Goal: Information Seeking & Learning: Learn about a topic

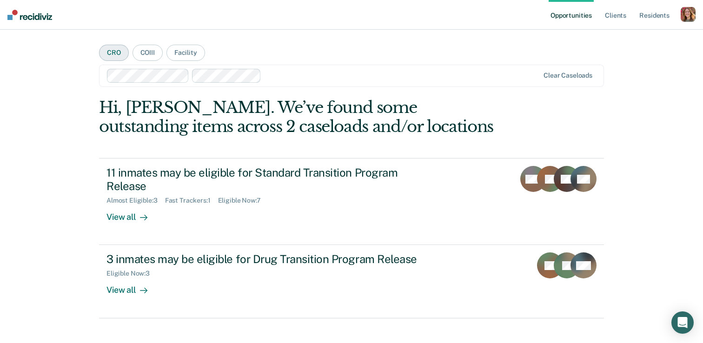
click at [115, 52] on button "CRO" at bounding box center [114, 53] width 30 height 16
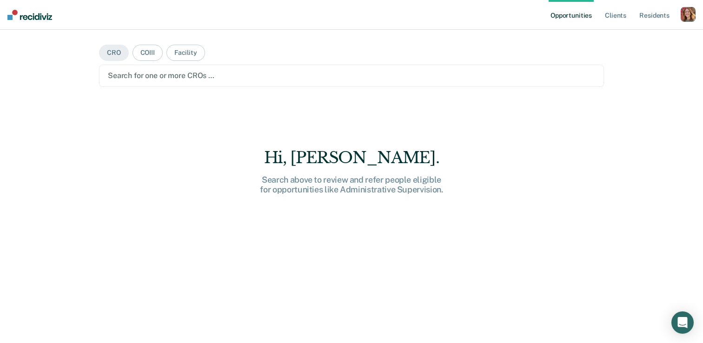
click at [129, 74] on div at bounding box center [351, 75] width 487 height 11
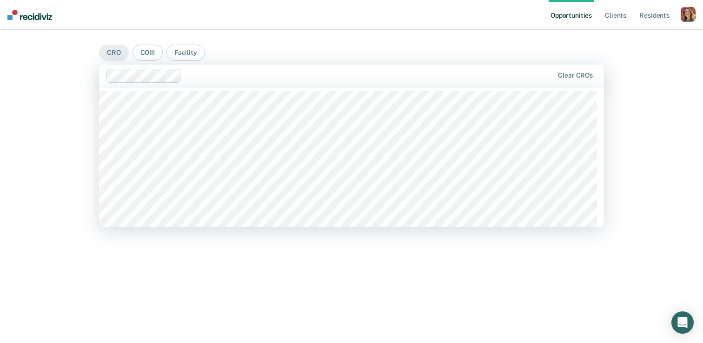
click at [199, 78] on div at bounding box center [369, 75] width 369 height 11
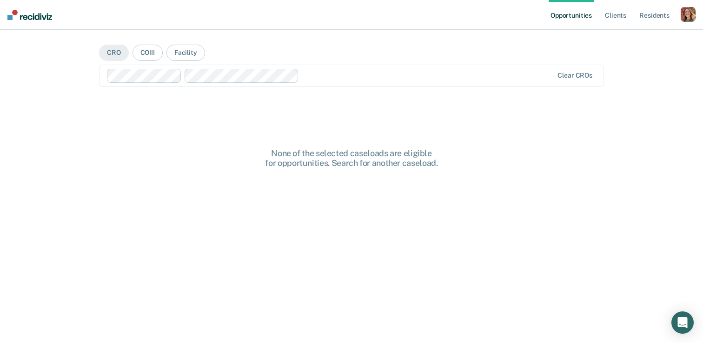
click at [316, 79] on div at bounding box center [428, 75] width 250 height 11
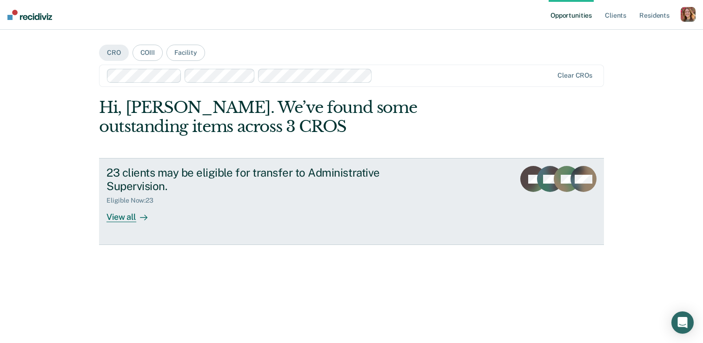
click at [125, 218] on div "View all" at bounding box center [132, 214] width 52 height 18
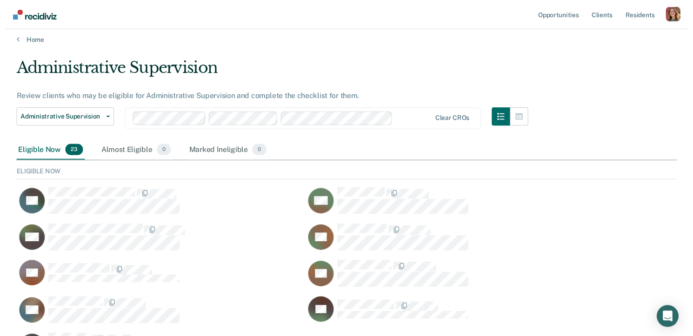
scroll to position [6, 0]
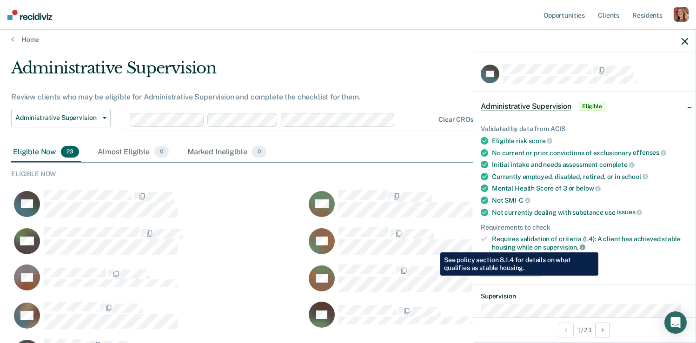
click at [582, 245] on icon at bounding box center [583, 248] width 6 height 6
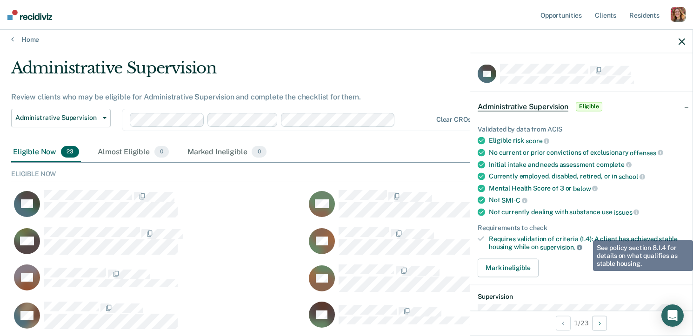
scroll to position [272, 663]
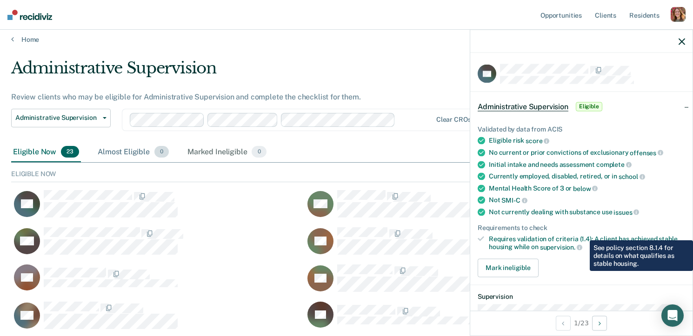
click at [115, 151] on div "Almost Eligible 0" at bounding box center [133, 152] width 75 height 20
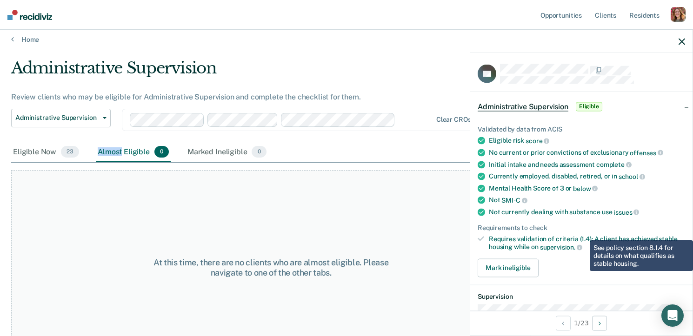
click at [115, 151] on div "Almost Eligible 0" at bounding box center [133, 152] width 75 height 20
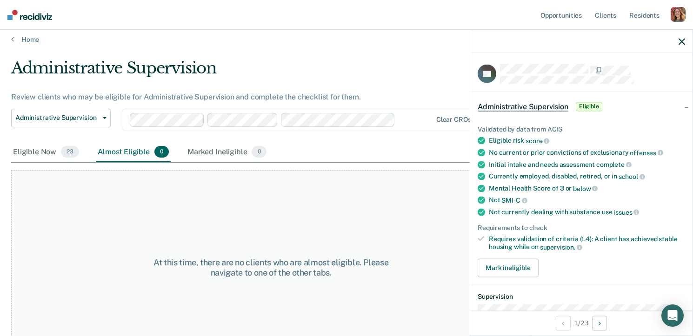
click at [124, 151] on div "Almost Eligible 0" at bounding box center [133, 152] width 75 height 20
click at [42, 150] on div "Eligible Now 23" at bounding box center [46, 152] width 70 height 20
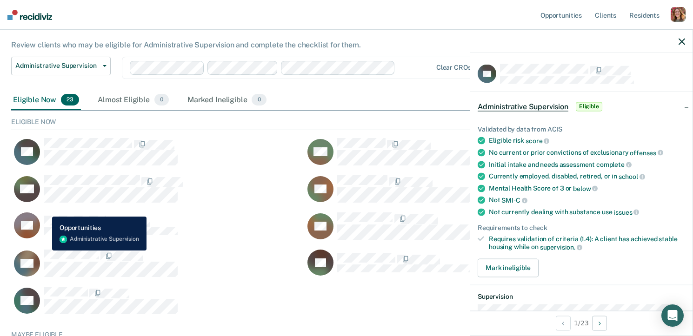
scroll to position [24, 0]
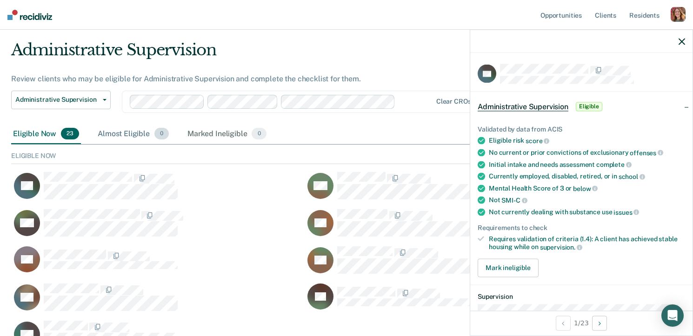
click at [118, 137] on div "Almost Eligible 0" at bounding box center [133, 134] width 75 height 20
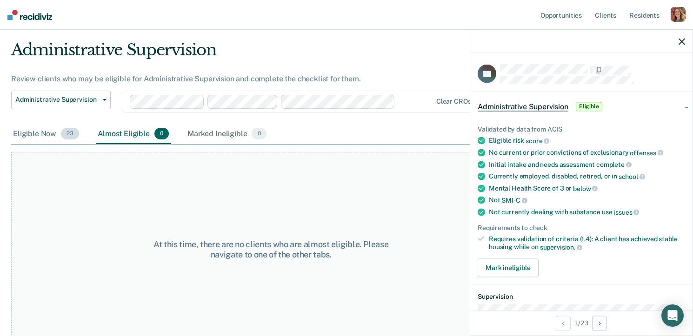
click at [44, 127] on div "Eligible Now 23" at bounding box center [46, 134] width 70 height 20
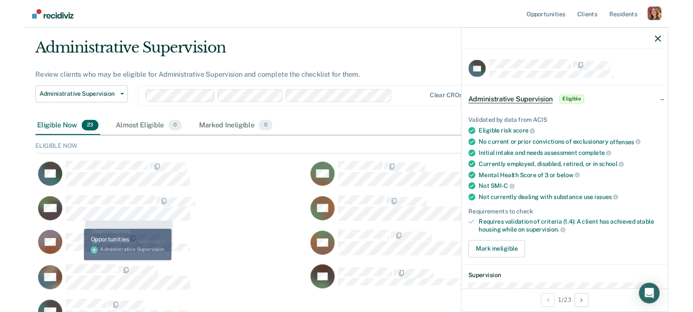
scroll to position [21, 0]
